Goal: Task Accomplishment & Management: Manage account settings

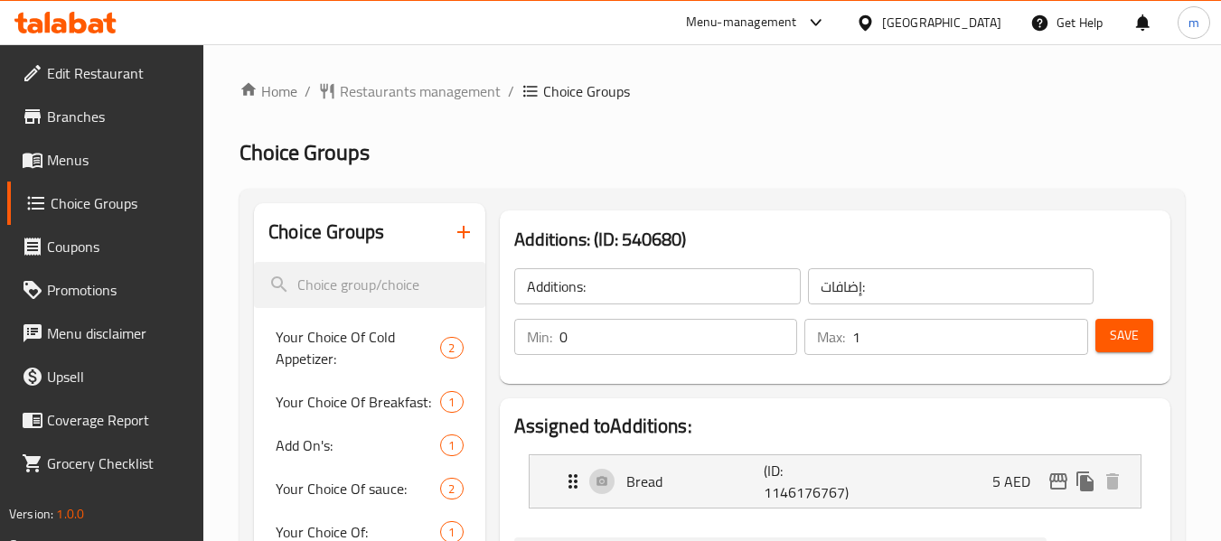
scroll to position [96, 0]
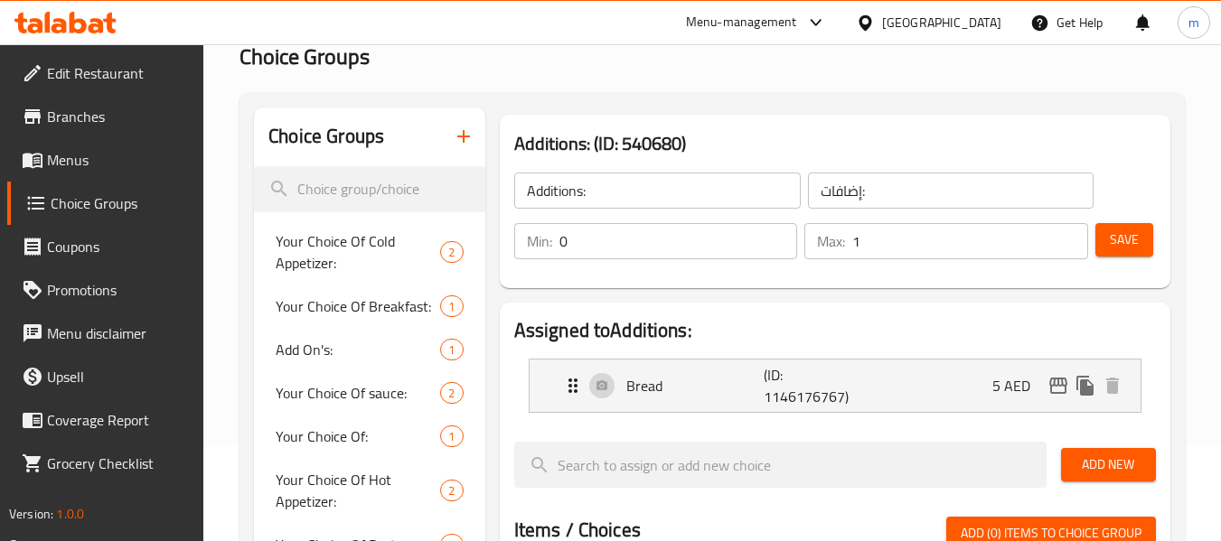
click at [58, 25] on icon at bounding box center [59, 25] width 15 height 15
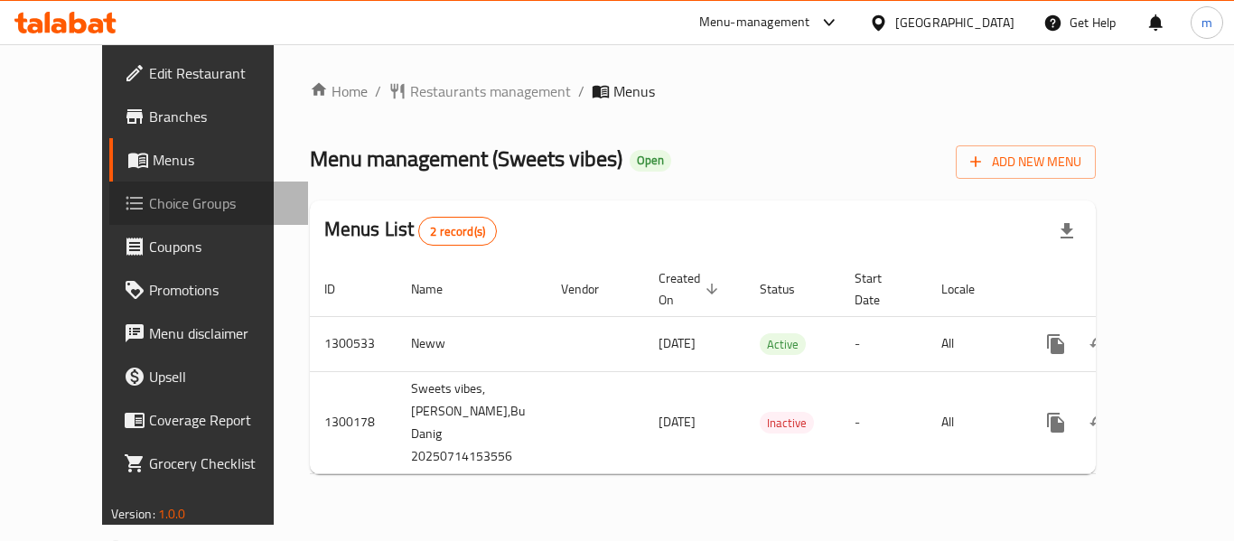
click at [149, 194] on span "Choice Groups" at bounding box center [221, 203] width 145 height 22
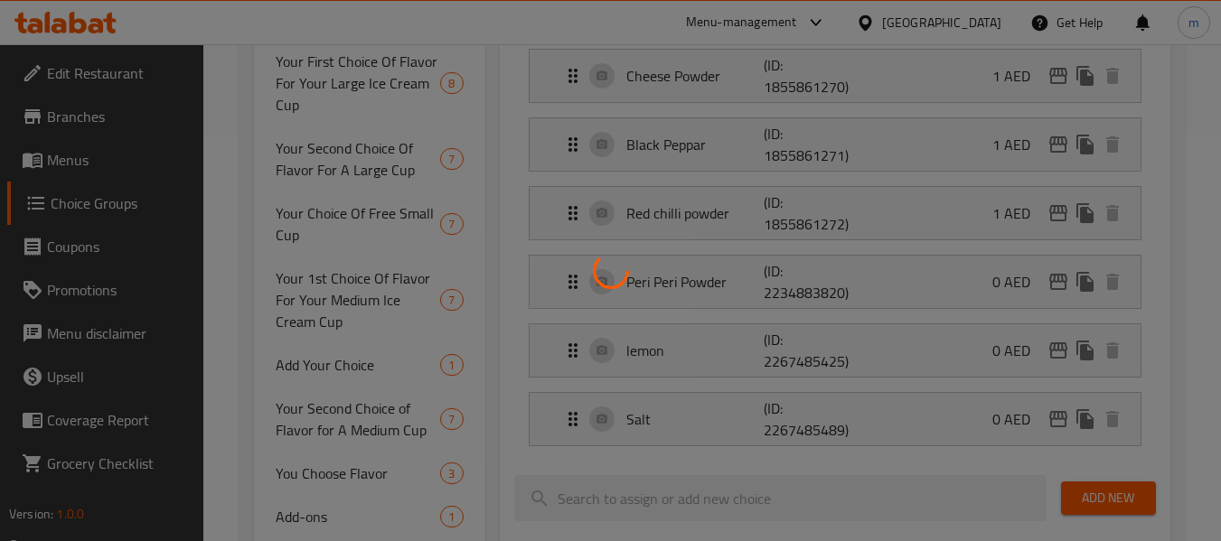
scroll to position [542, 0]
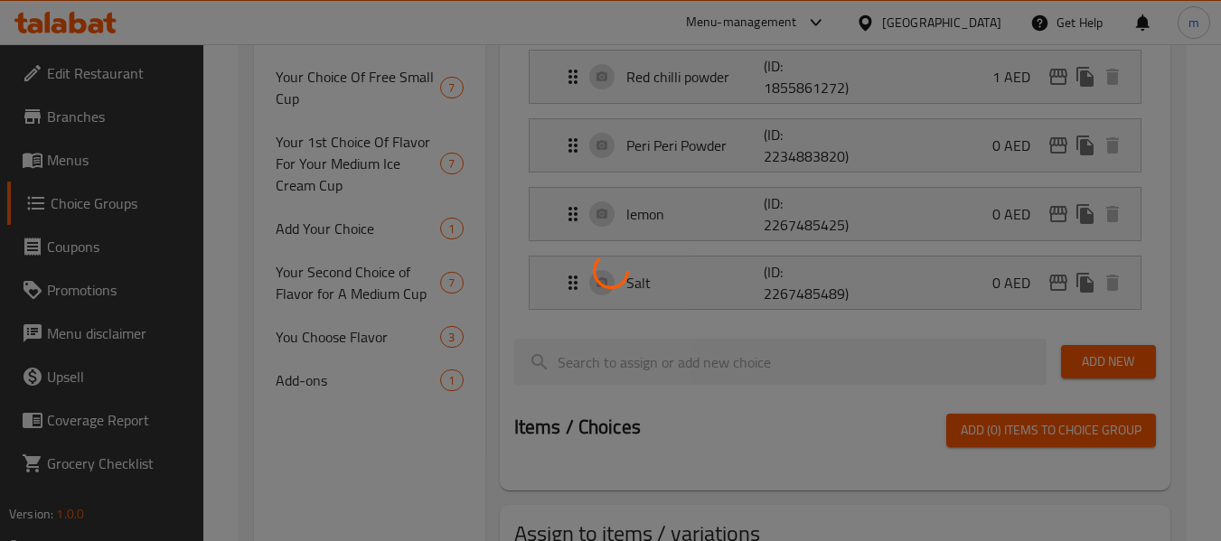
click at [352, 326] on div at bounding box center [610, 270] width 1221 height 541
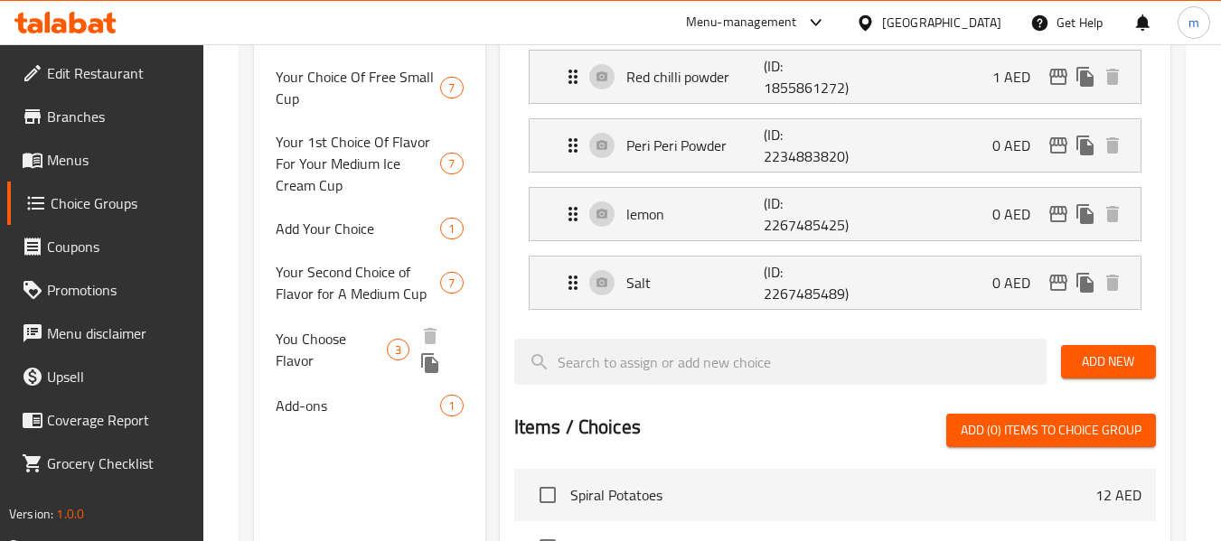
click at [333, 344] on span "You Choose Flavor" at bounding box center [331, 349] width 111 height 43
type input "You Choose Flavor"
type input "اختر نكهة"
type input "3"
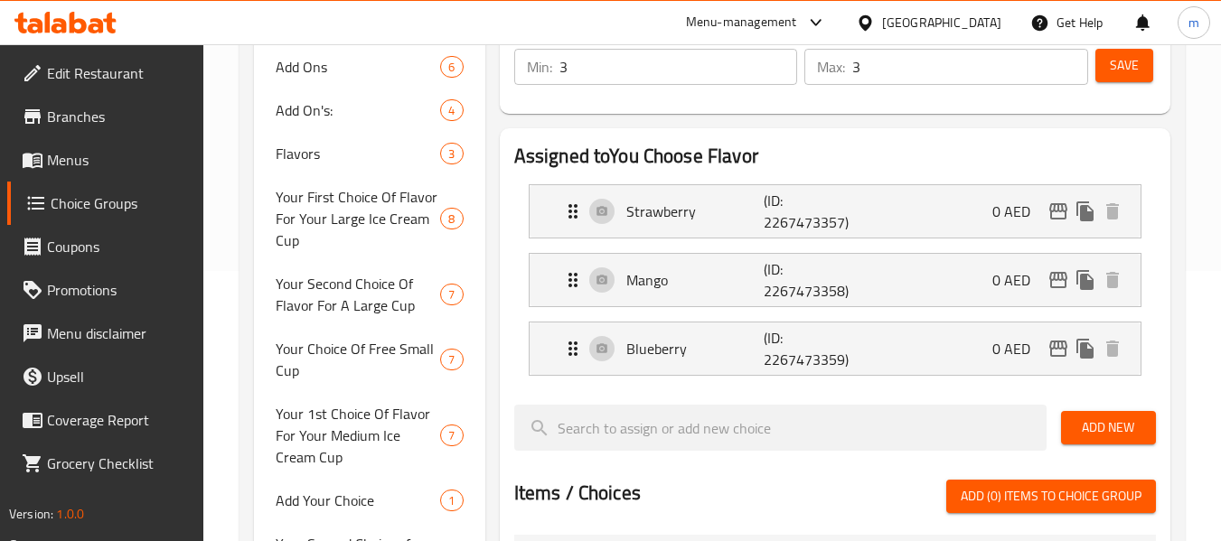
scroll to position [271, 0]
